Goal: Transaction & Acquisition: Purchase product/service

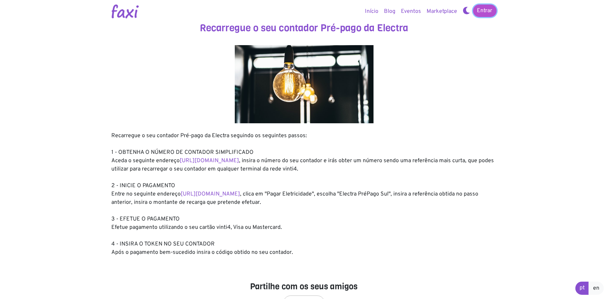
click at [481, 11] on link "Entrar" at bounding box center [485, 11] width 24 height 12
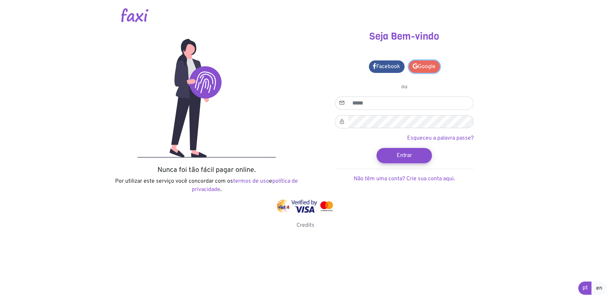
click at [420, 64] on link "Google" at bounding box center [424, 66] width 31 height 12
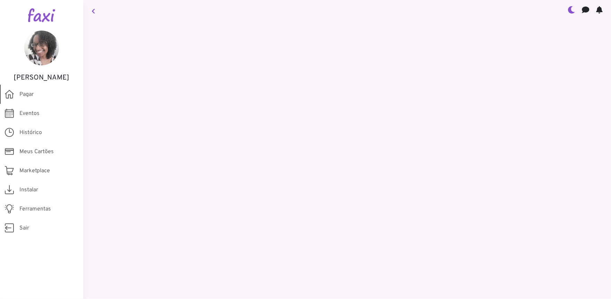
click at [30, 98] on span "Pagar" at bounding box center [26, 94] width 14 height 8
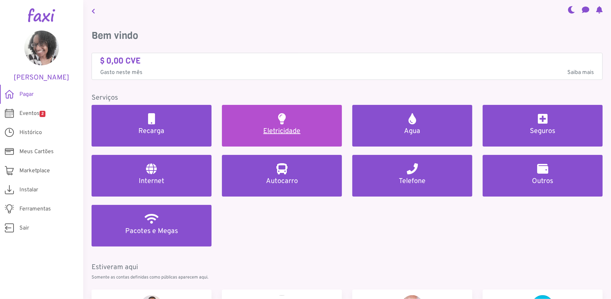
click at [286, 129] on h5 "Eletricidade" at bounding box center [281, 131] width 103 height 8
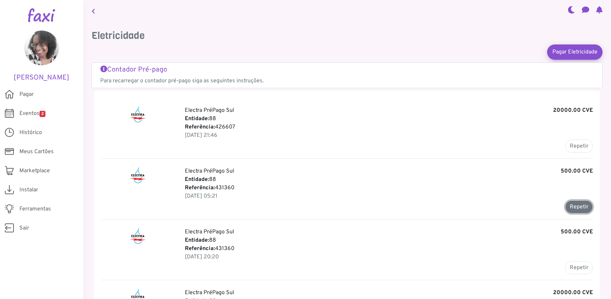
click at [574, 205] on button "Repetir" at bounding box center [579, 206] width 28 height 13
type input "******"
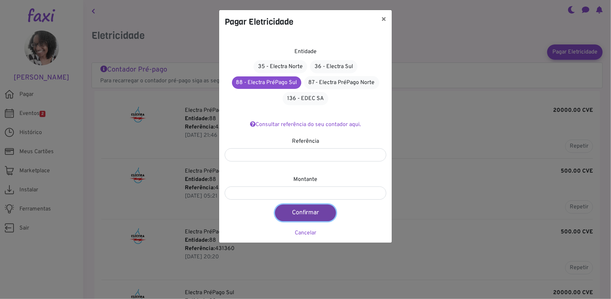
click at [304, 213] on button "Confirmar" at bounding box center [305, 212] width 61 height 17
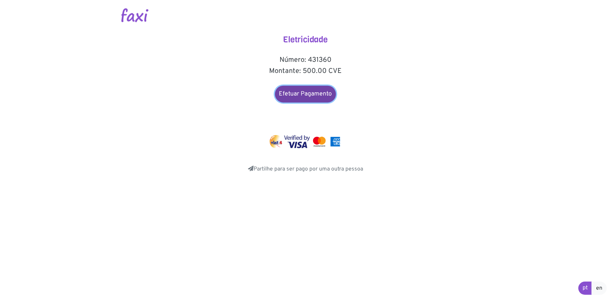
click at [311, 95] on link "Efetuar Pagamento" at bounding box center [305, 94] width 61 height 17
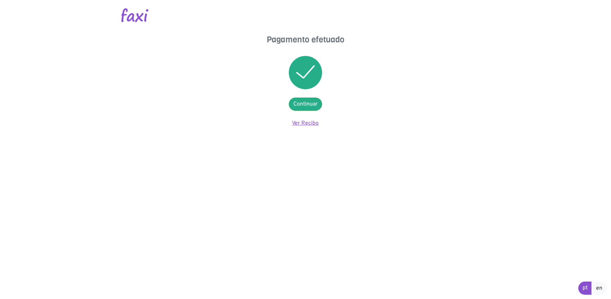
click at [307, 123] on link "Ver Recibo" at bounding box center [305, 123] width 27 height 7
